Goal: Information Seeking & Learning: Learn about a topic

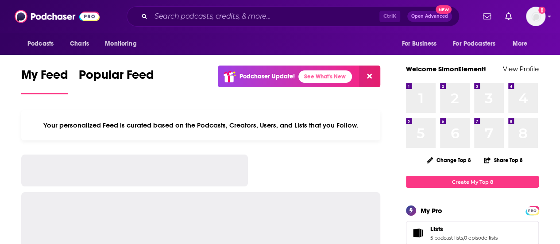
click at [276, 15] on input "Search podcasts, credits, & more..." at bounding box center [265, 16] width 228 height 14
click at [269, 17] on input "Search podcasts, credits, & more..." at bounding box center [265, 16] width 228 height 14
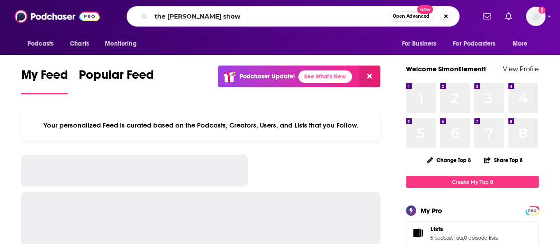
type input "the [PERSON_NAME] show"
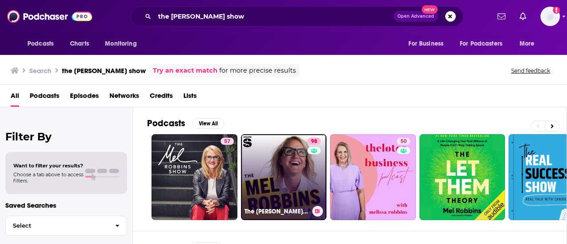
click at [276, 157] on link "98 The [PERSON_NAME] Podcast" at bounding box center [284, 177] width 86 height 86
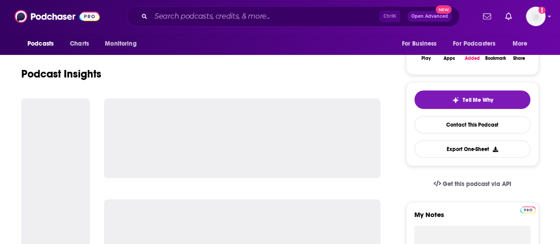
scroll to position [177, 0]
